Goal: Task Accomplishment & Management: Use online tool/utility

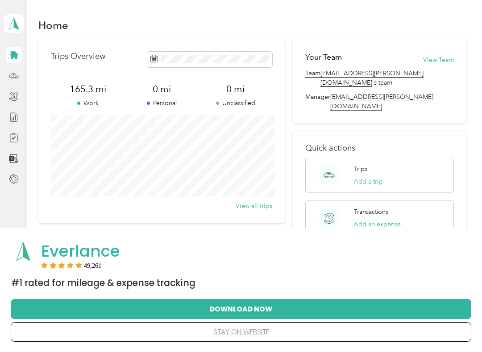
click at [397, 160] on div "Trips Add a trip" at bounding box center [379, 175] width 149 height 35
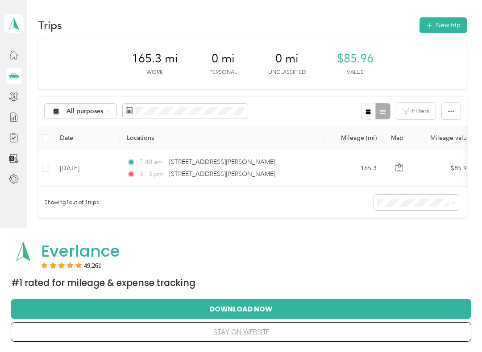
click at [449, 27] on button "New trip" at bounding box center [442, 25] width 47 height 16
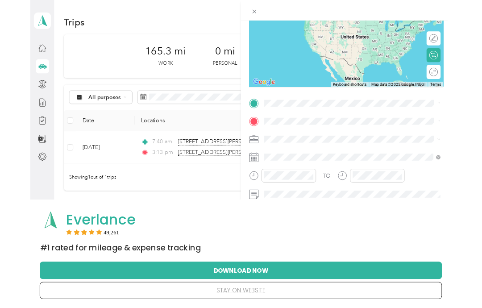
scroll to position [103, 0]
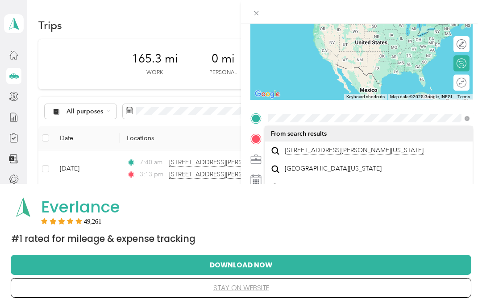
click at [354, 154] on span "[STREET_ADDRESS][PERSON_NAME][US_STATE]" at bounding box center [354, 150] width 139 height 8
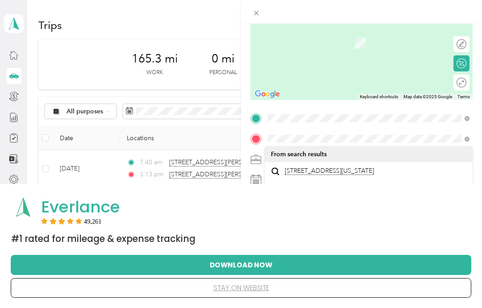
click at [354, 175] on span "[STREET_ADDRESS][US_STATE]" at bounding box center [329, 171] width 89 height 8
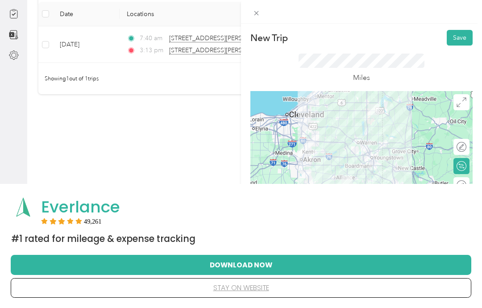
scroll to position [0, 0]
click at [463, 38] on button "Save" at bounding box center [459, 38] width 26 height 16
